Goal: Information Seeking & Learning: Understand process/instructions

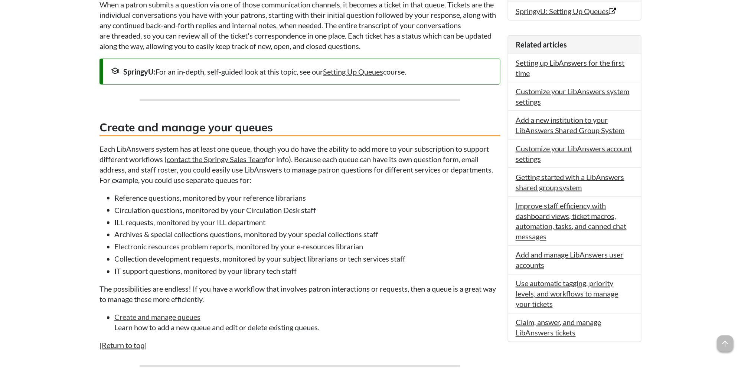
scroll to position [371, 0]
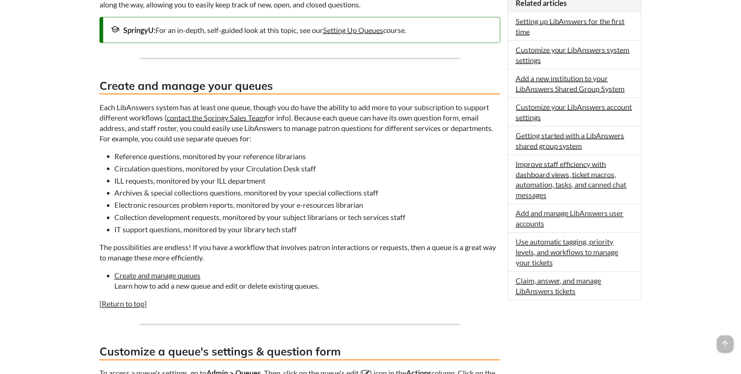
click at [25, 240] on body "Skip to Main Content Toggle navigation Menu Help Center [GEOGRAPHIC_DATA] Sites…" at bounding box center [370, 313] width 741 height 1368
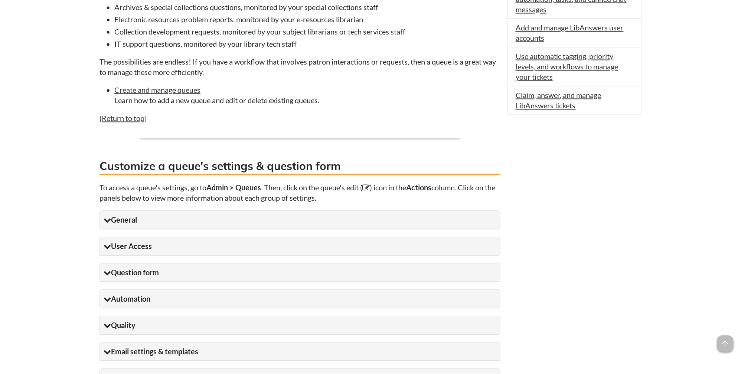
scroll to position [577, 0]
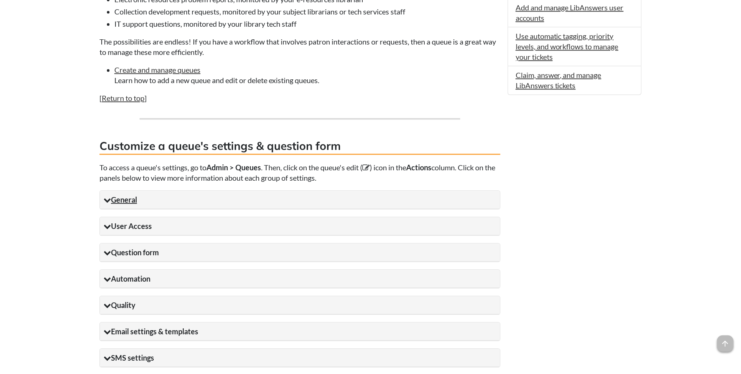
click at [108, 209] on summary "General" at bounding box center [300, 200] width 400 height 18
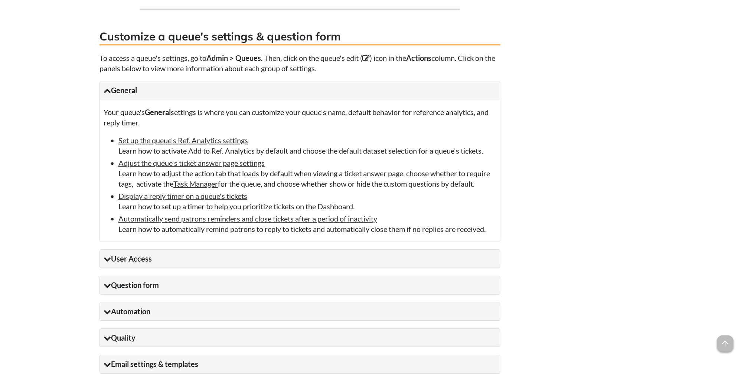
scroll to position [701, 0]
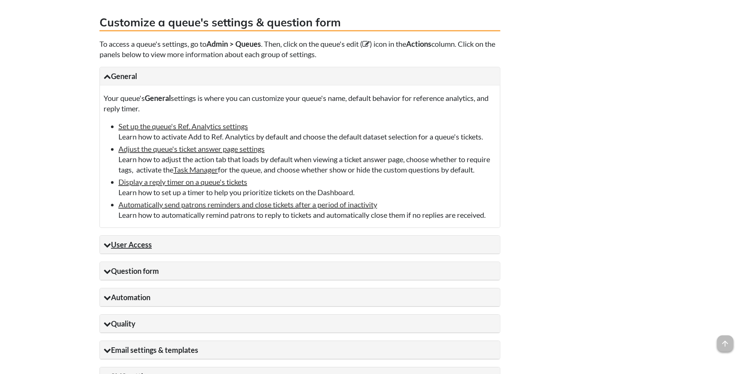
click at [143, 254] on summary "User Access" at bounding box center [300, 245] width 400 height 18
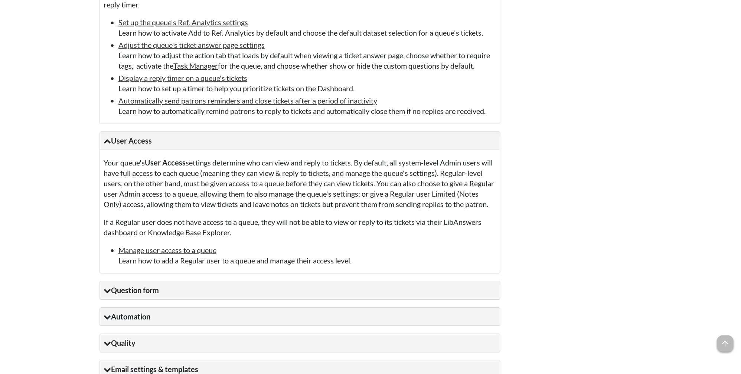
scroll to position [825, 0]
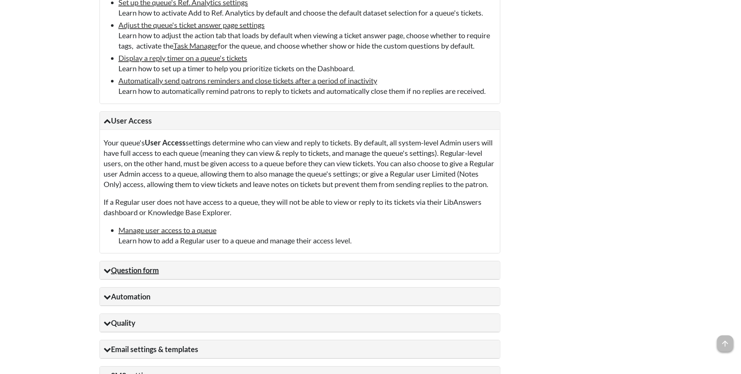
click at [110, 280] on summary "Question form" at bounding box center [300, 270] width 400 height 18
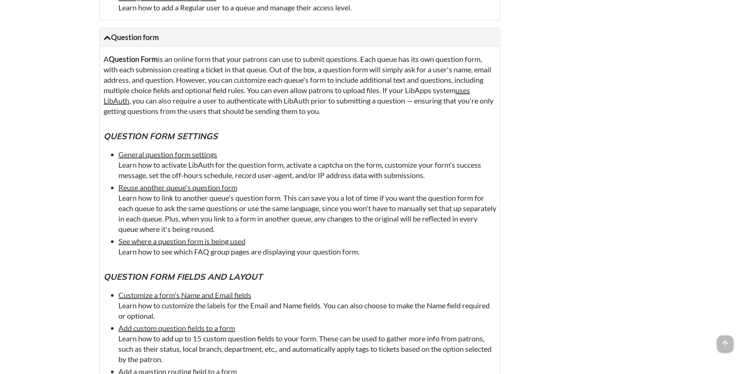
scroll to position [1072, 0]
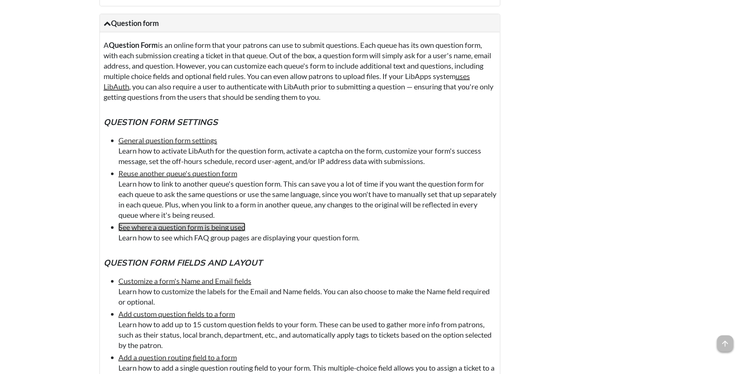
click at [245, 232] on link "See where a question form is being used" at bounding box center [181, 227] width 127 height 9
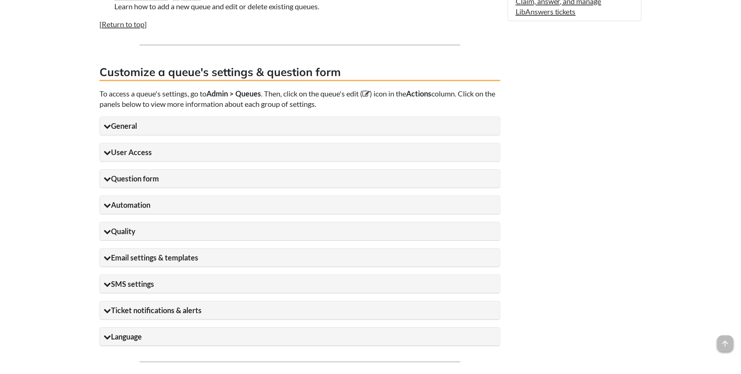
scroll to position [669, 0]
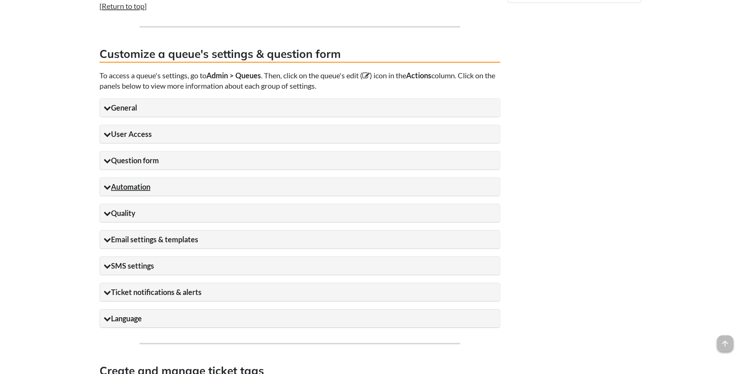
click at [108, 191] on icon at bounding box center [107, 186] width 7 height 7
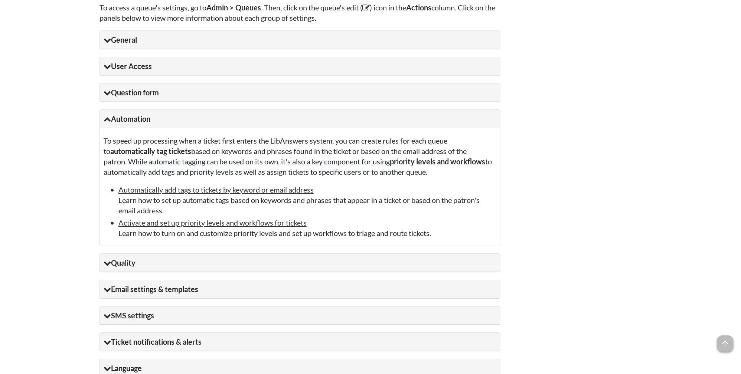
scroll to position [752, 0]
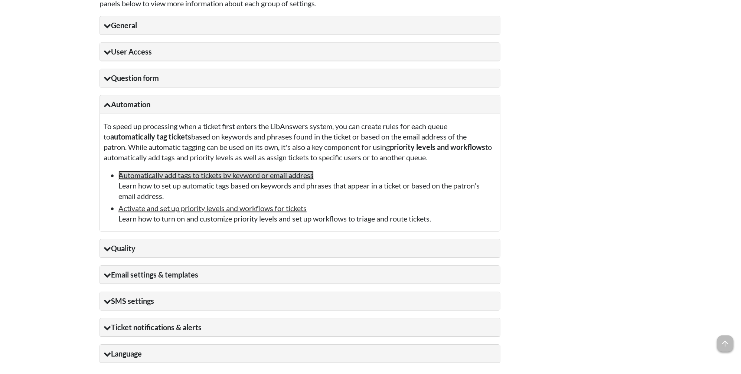
click at [302, 179] on link "Automatically add tags to tickets by keyword or email address" at bounding box center [215, 175] width 195 height 9
